Goal: Task Accomplishment & Management: Complete application form

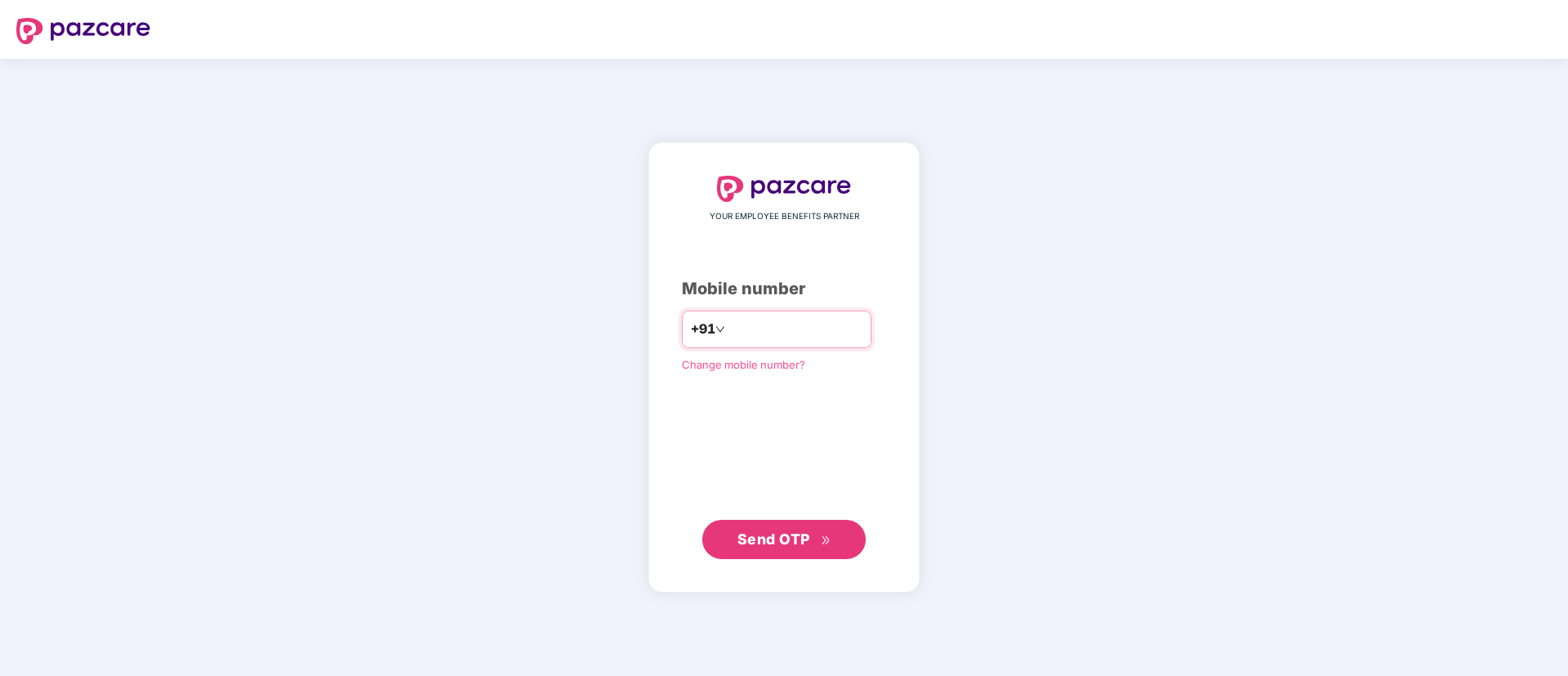
click at [728, 334] on input "number" at bounding box center [795, 329] width 134 height 26
type input "**********"
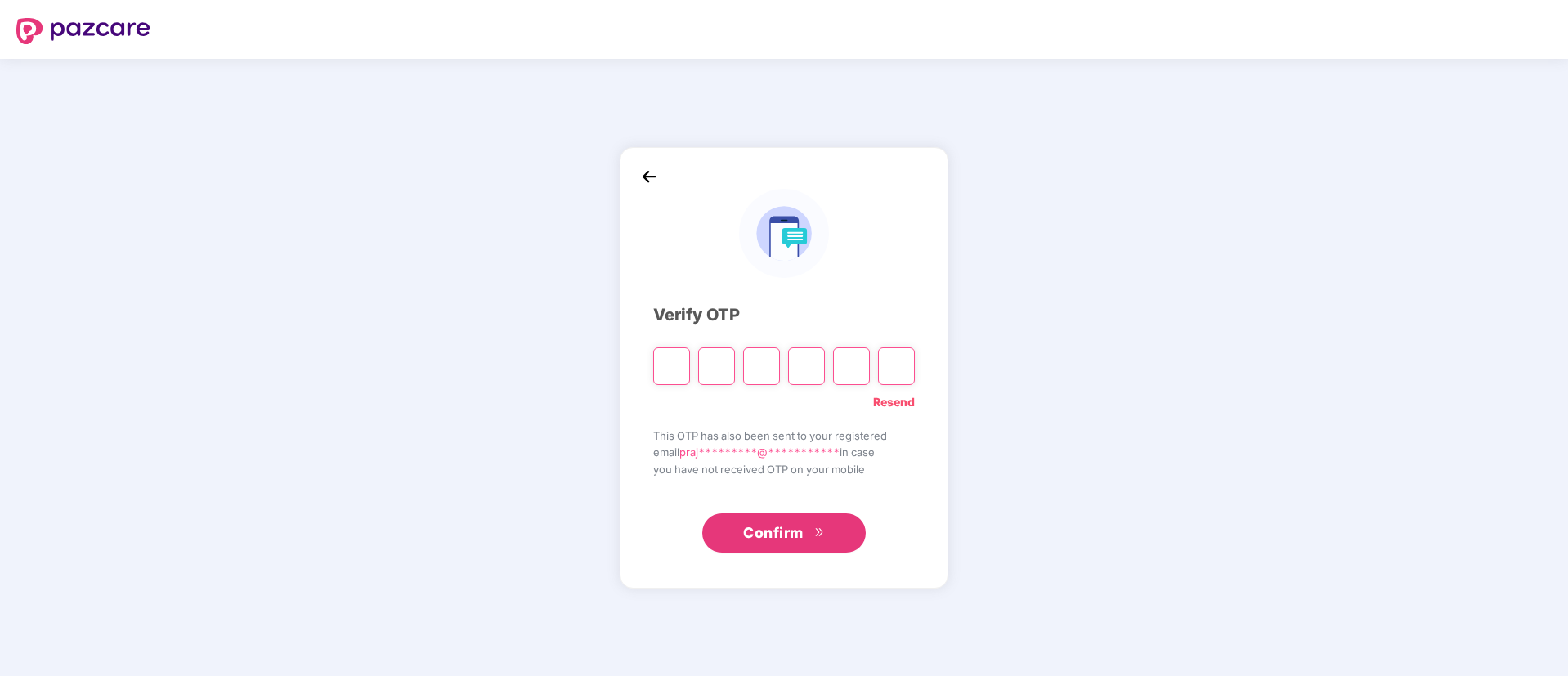
type input "*"
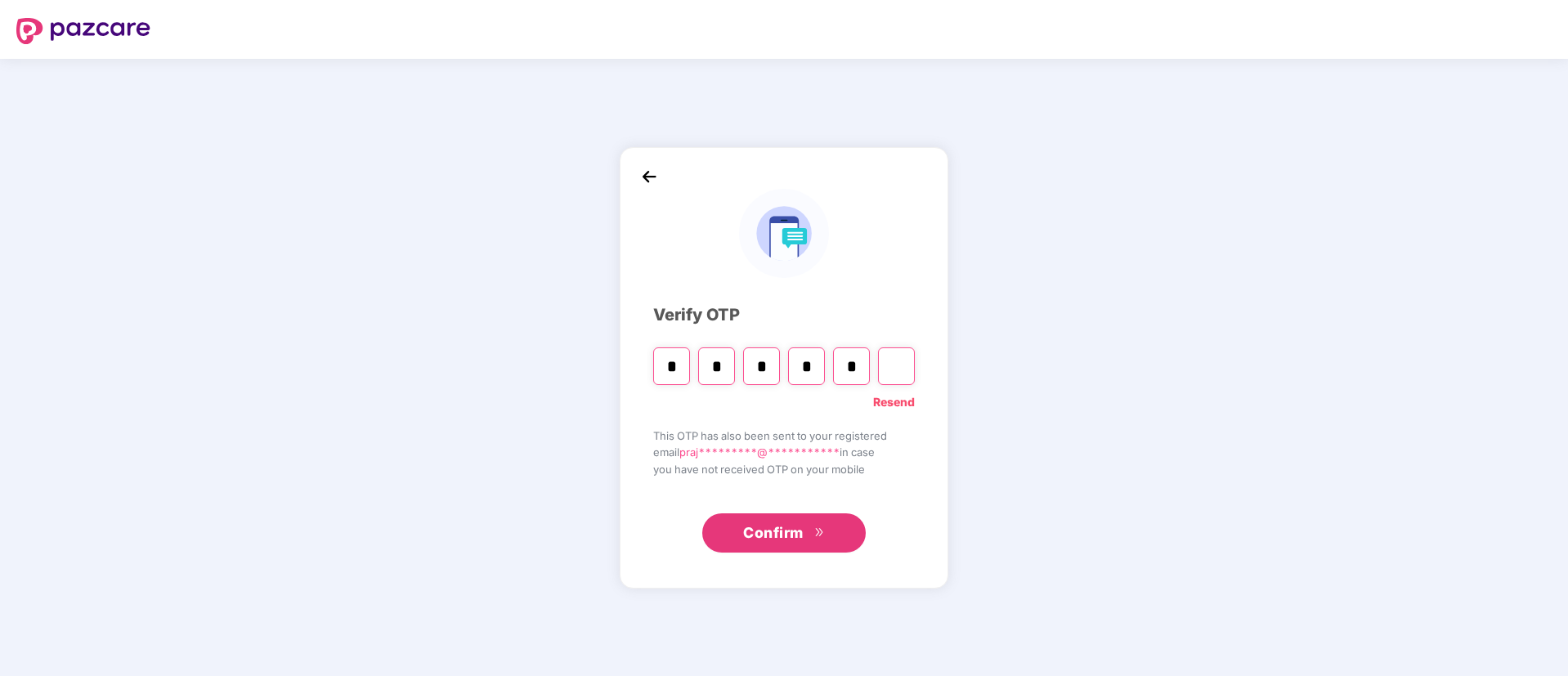
type input "*"
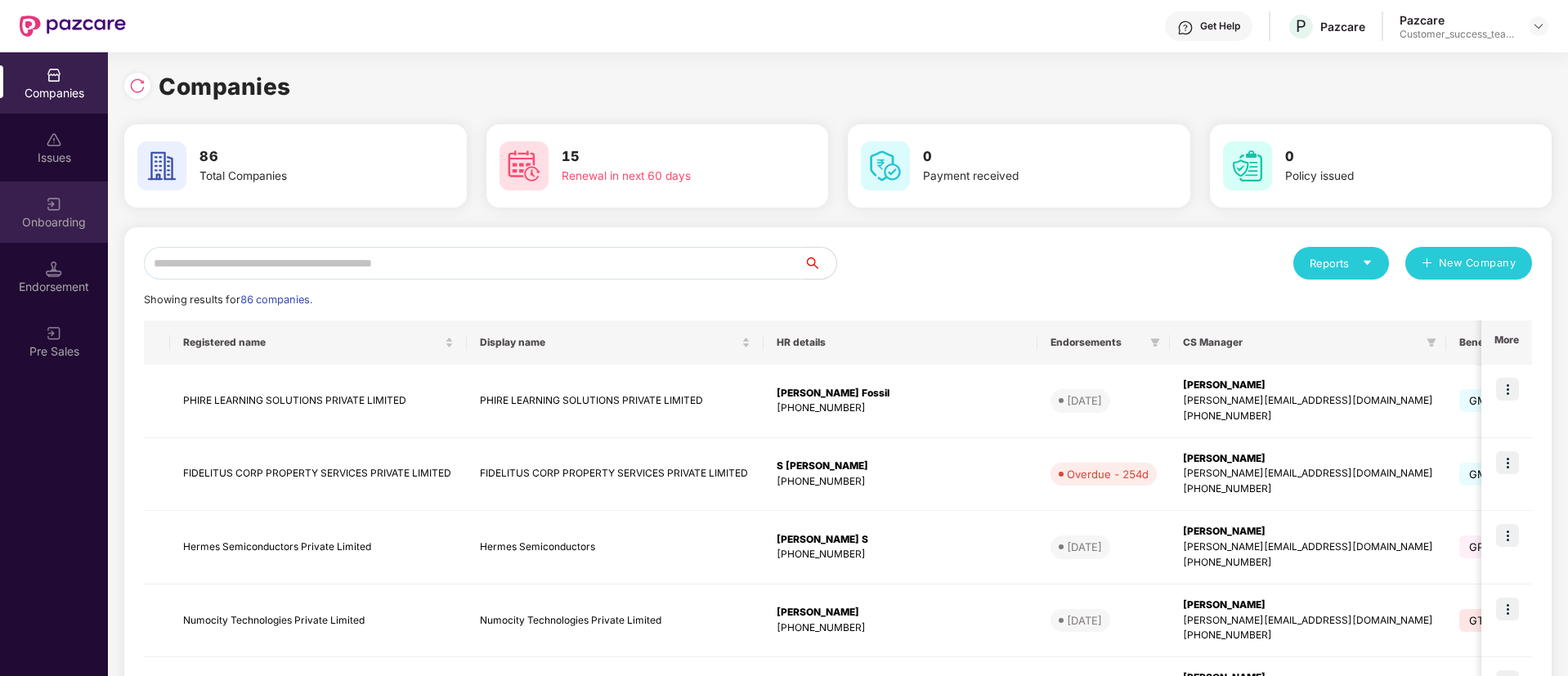
click at [54, 206] on img at bounding box center [54, 204] width 16 height 16
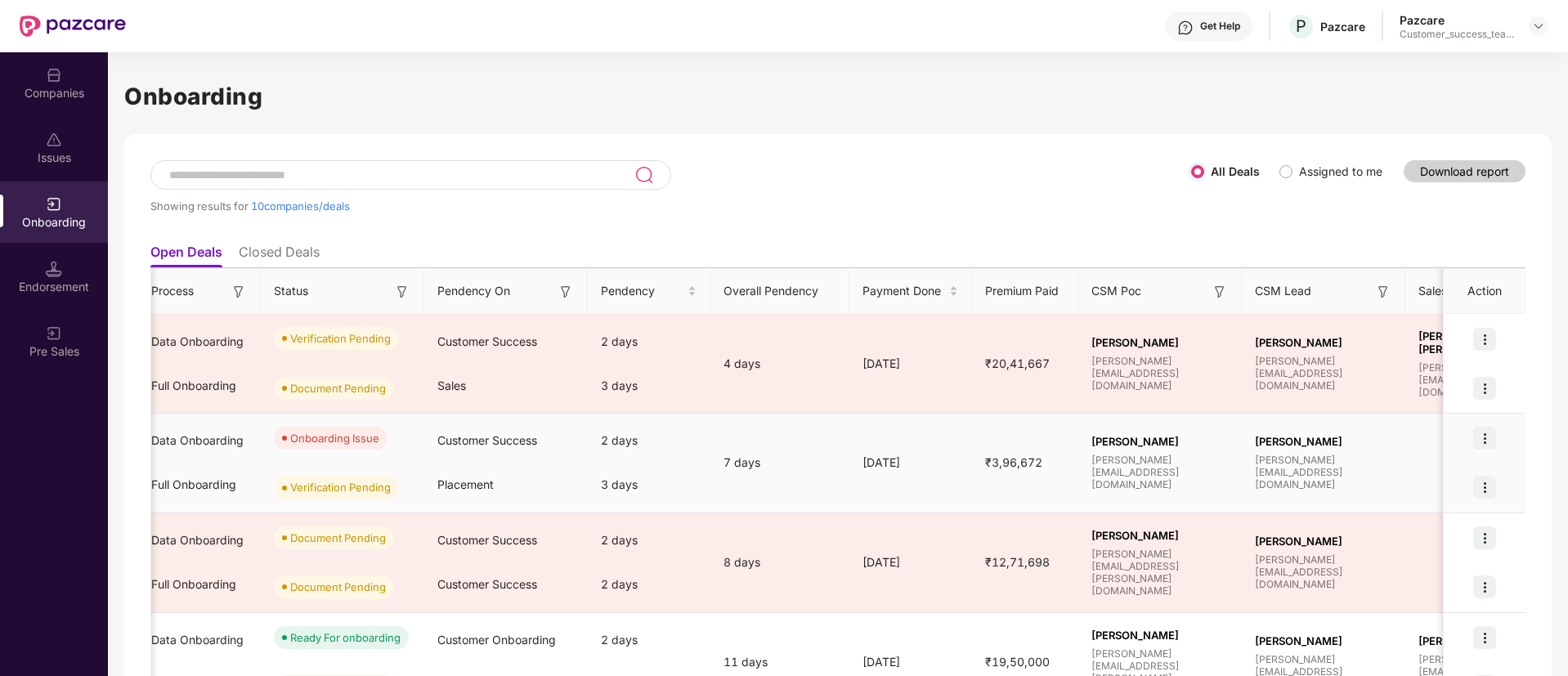
scroll to position [0, 400]
